Goal: Transaction & Acquisition: Purchase product/service

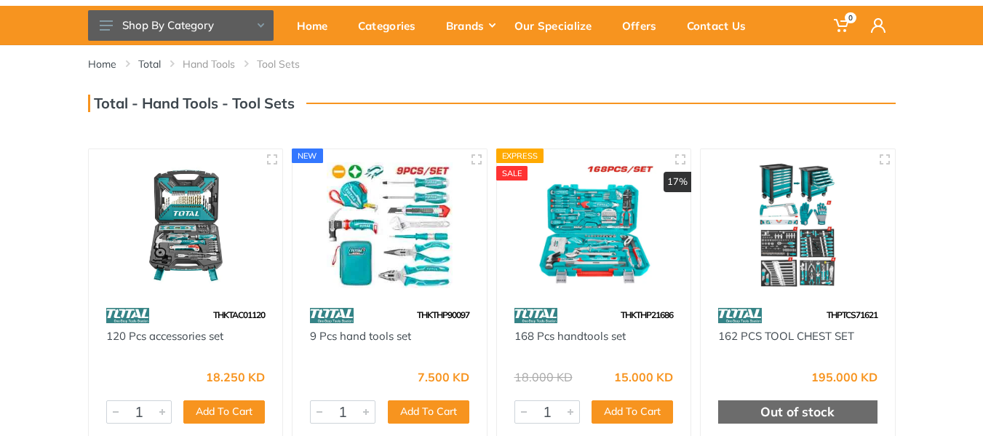
click at [195, 221] on img at bounding box center [186, 225] width 168 height 126
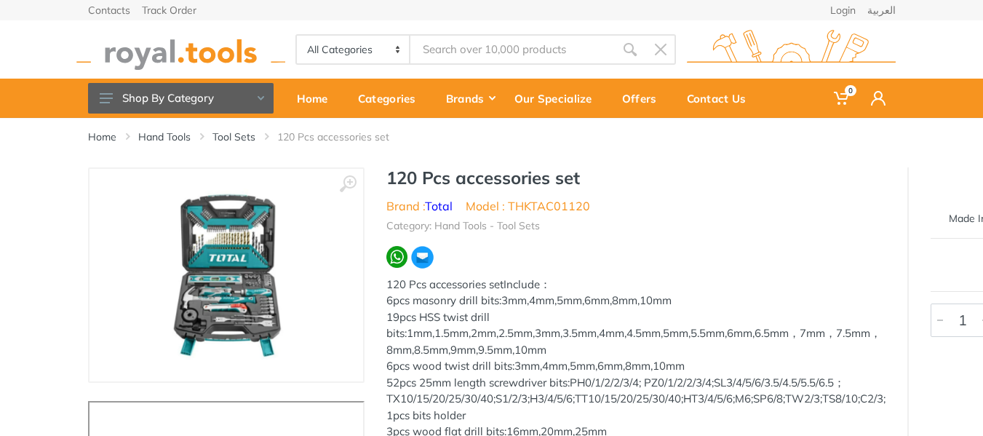
click at [222, 288] on img at bounding box center [226, 274] width 167 height 183
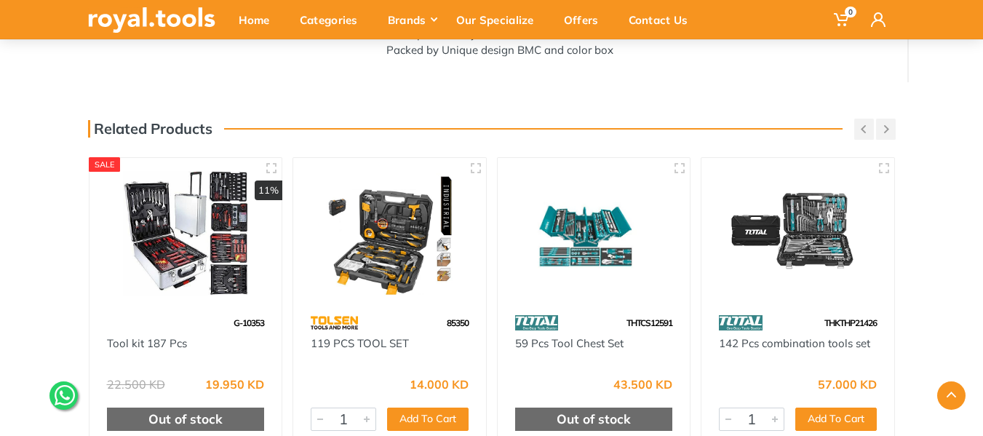
scroll to position [582, 0]
